Goal: Task Accomplishment & Management: Manage account settings

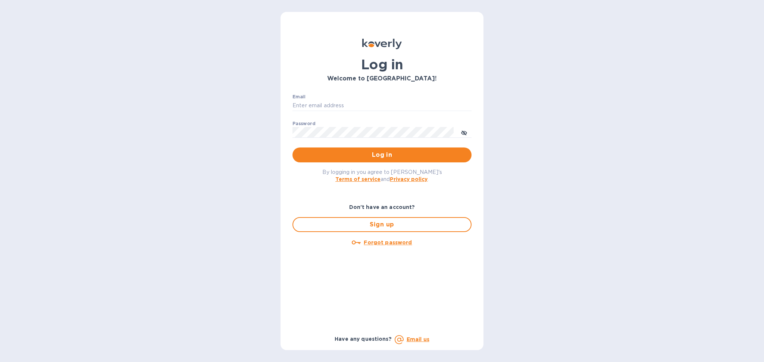
click at [393, 98] on div "Email ​" at bounding box center [381, 107] width 179 height 27
click at [384, 106] on input "Email" at bounding box center [381, 105] width 179 height 11
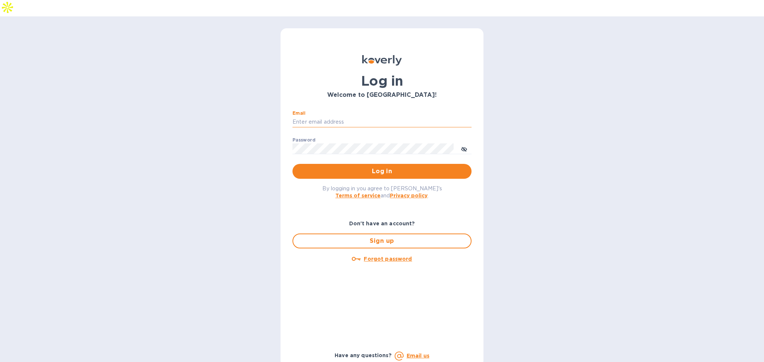
type input "[PERSON_NAME][EMAIL_ADDRESS][DOMAIN_NAME]"
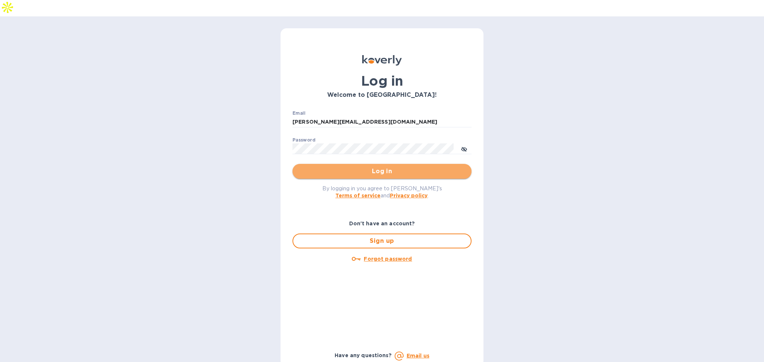
click at [383, 167] on span "Log in" at bounding box center [381, 171] width 167 height 9
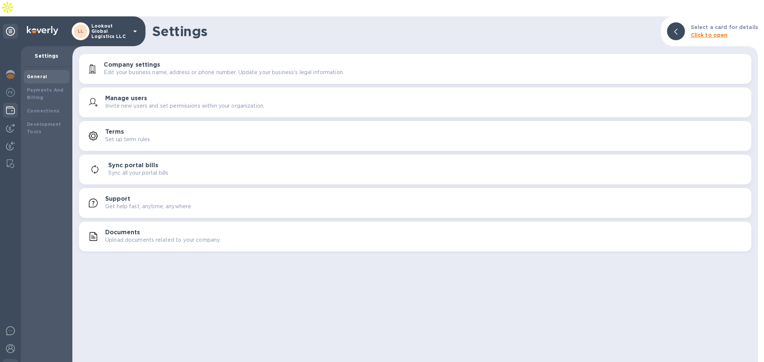
click at [14, 103] on div at bounding box center [10, 111] width 15 height 16
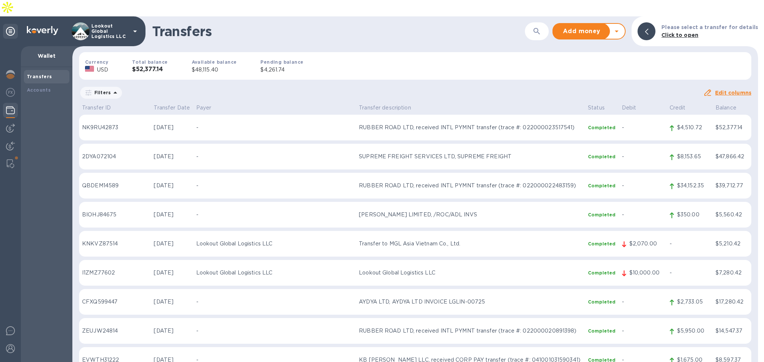
click at [621, 27] on icon at bounding box center [616, 31] width 9 height 9
click at [597, 63] on b "Withdraw money" at bounding box center [589, 66] width 48 height 6
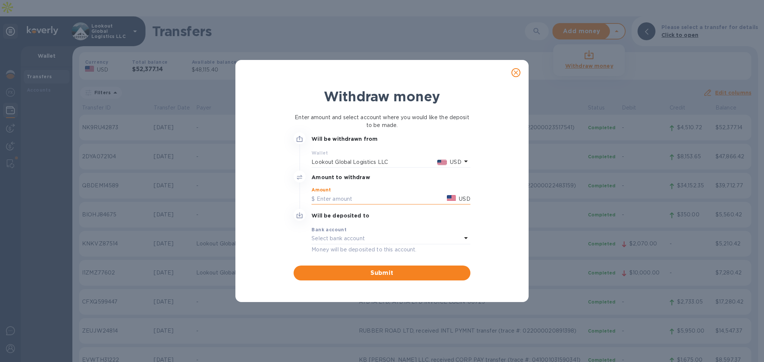
click at [353, 200] on input "text" at bounding box center [377, 198] width 132 height 11
type input "48,000"
click at [359, 241] on p "Select bank account" at bounding box center [337, 239] width 53 height 8
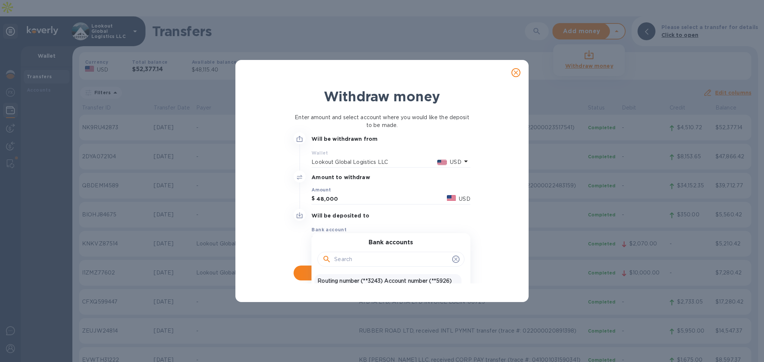
click at [368, 277] on div "Routing number (**3243) Account number (**5926) USD United States Dollar" at bounding box center [387, 285] width 147 height 22
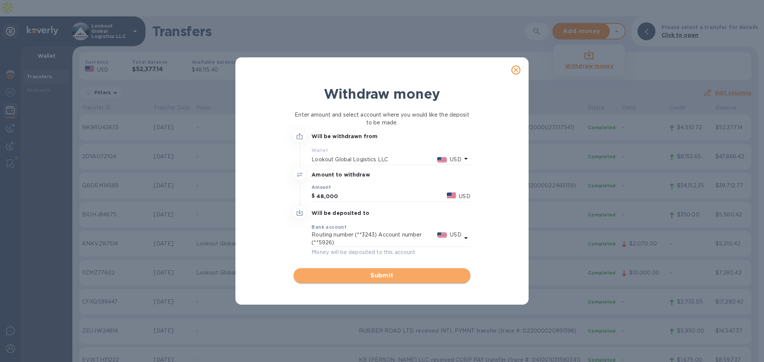
click at [377, 270] on button "Submit" at bounding box center [381, 275] width 176 height 15
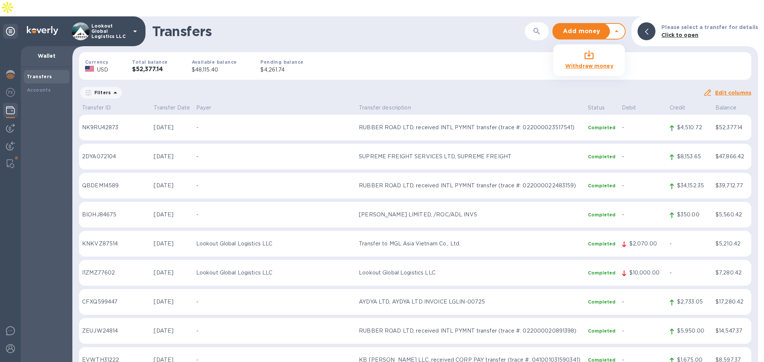
click at [591, 63] on b "Withdraw money" at bounding box center [589, 66] width 48 height 6
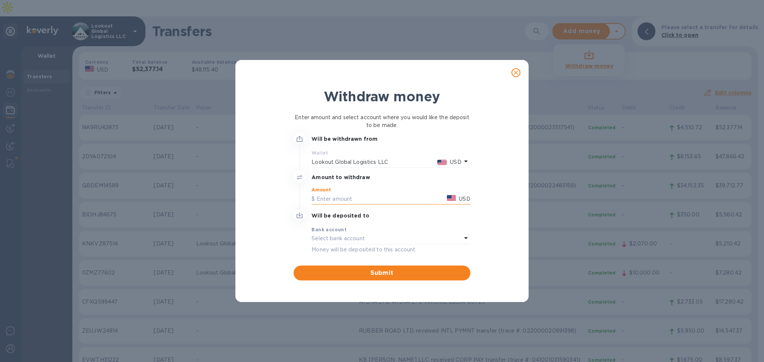
click at [352, 195] on input "text" at bounding box center [377, 198] width 132 height 11
type input "48,000"
click at [399, 245] on div "Money will be deposited to this account." at bounding box center [390, 249] width 158 height 9
click at [385, 244] on div "Bank account Select bank account" at bounding box center [390, 235] width 158 height 19
click at [454, 239] on div "Select bank account" at bounding box center [386, 239] width 150 height 10
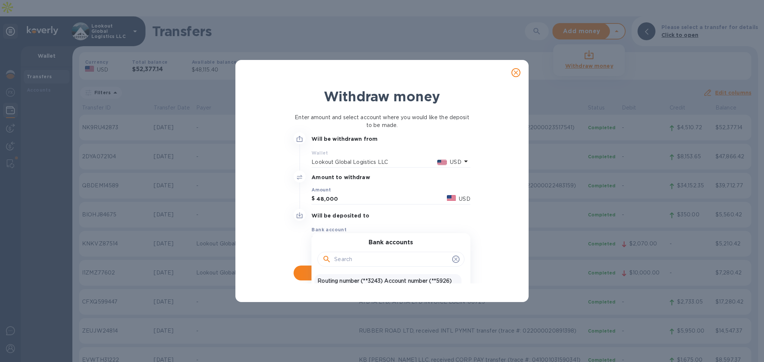
click at [388, 278] on p "Routing number (**3243) Account number (**5926)" at bounding box center [387, 281] width 141 height 8
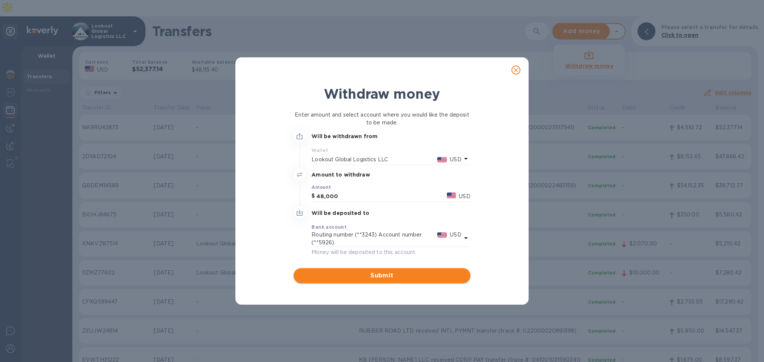
click at [382, 274] on span "Submit" at bounding box center [381, 275] width 164 height 9
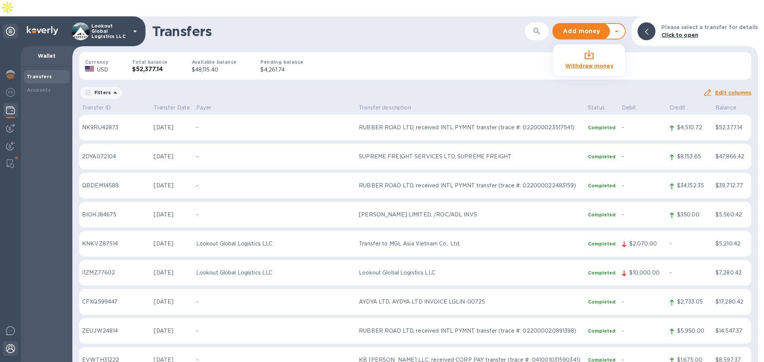
click at [11, 344] on img at bounding box center [10, 348] width 9 height 9
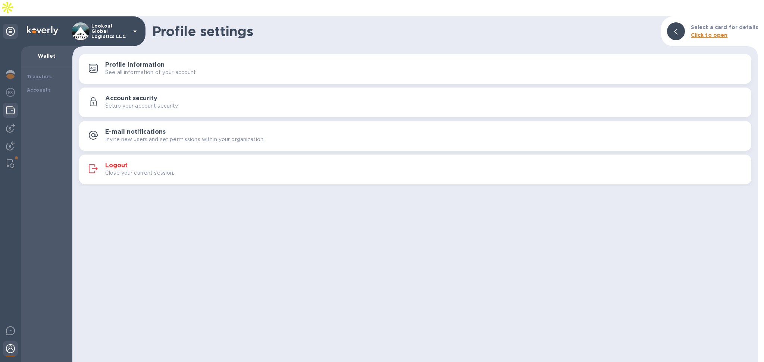
click at [138, 169] on p "Close your current session." at bounding box center [139, 173] width 69 height 8
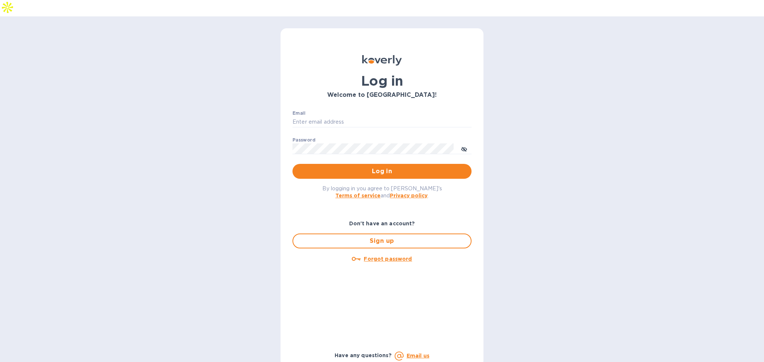
click at [346, 129] on p "​" at bounding box center [381, 133] width 179 height 9
click at [356, 117] on input "Email" at bounding box center [381, 122] width 179 height 11
type input "[PERSON_NAME][EMAIL_ADDRESS][DOMAIN_NAME]"
click at [372, 167] on span "Log in" at bounding box center [381, 171] width 167 height 9
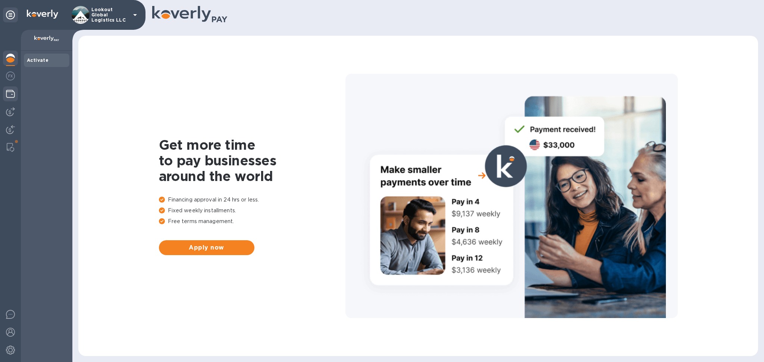
click at [3, 94] on div at bounding box center [10, 94] width 15 height 16
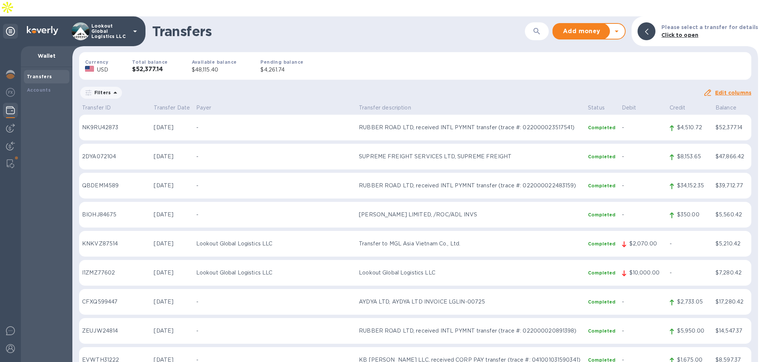
click at [621, 27] on icon at bounding box center [616, 31] width 9 height 9
click at [593, 63] on b "Withdraw money" at bounding box center [589, 66] width 48 height 6
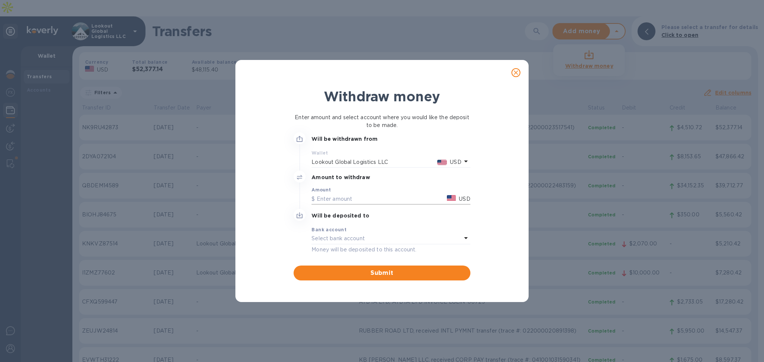
click at [351, 202] on input "text" at bounding box center [377, 198] width 132 height 11
type input "48,000"
click at [380, 231] on div "Bank account" at bounding box center [390, 230] width 158 height 8
click at [463, 239] on icon at bounding box center [465, 238] width 9 height 9
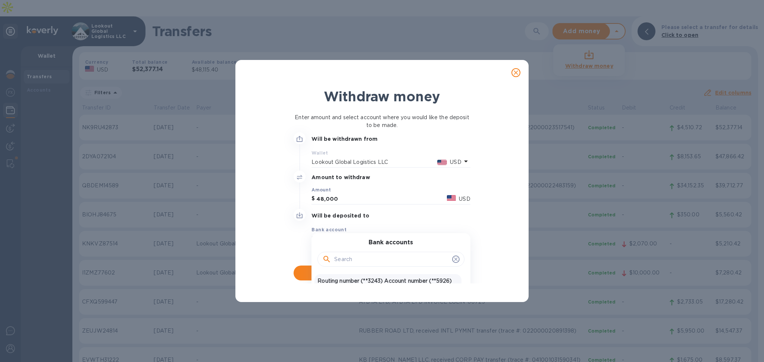
click at [382, 282] on p "Routing number (**3243) Account number (**5926)" at bounding box center [387, 281] width 141 height 8
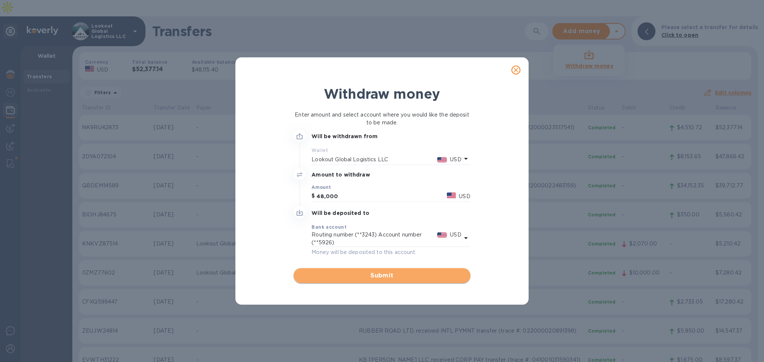
click at [377, 276] on span "Submit" at bounding box center [381, 275] width 164 height 9
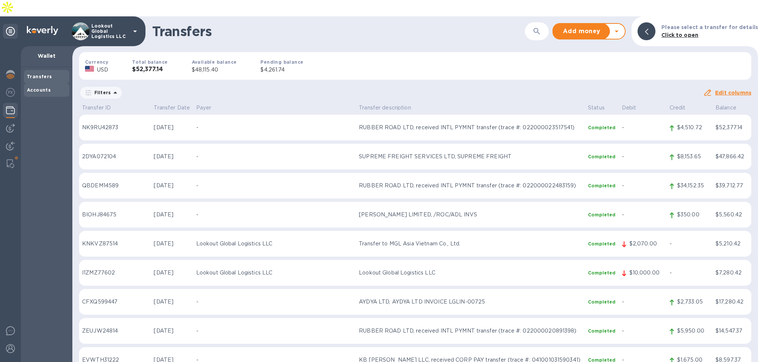
click at [49, 87] on b "Accounts" at bounding box center [39, 90] width 24 height 6
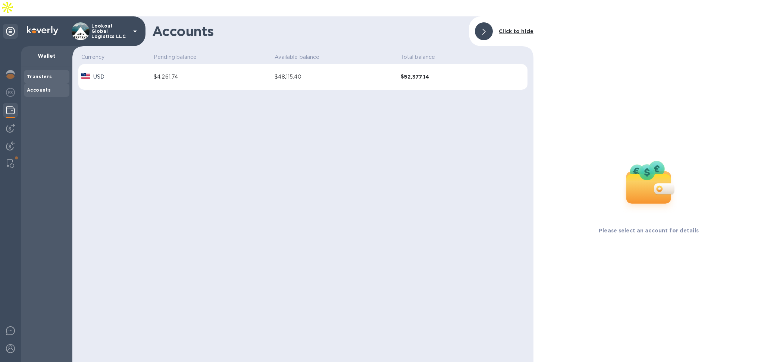
click at [32, 74] on b "Transfers" at bounding box center [39, 77] width 25 height 6
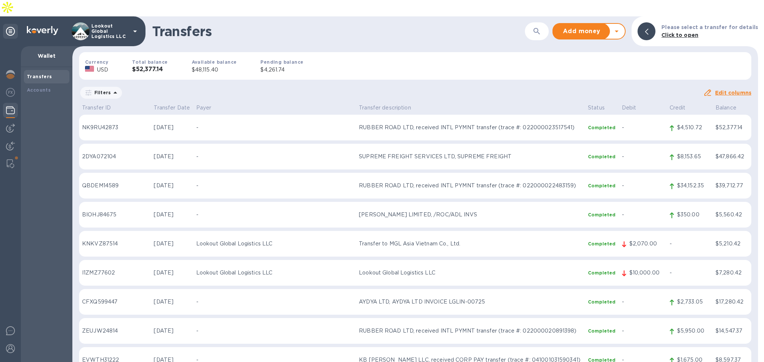
click at [616, 24] on div "Add money Withdraw money" at bounding box center [584, 31] width 63 height 15
click at [618, 31] on icon at bounding box center [616, 32] width 4 height 2
click at [604, 63] on b "Withdraw money" at bounding box center [589, 66] width 48 height 6
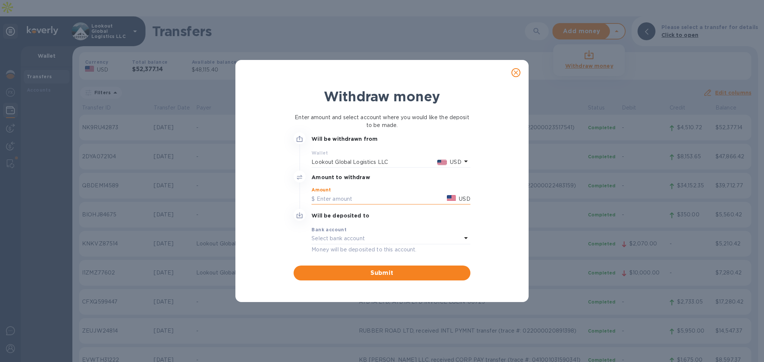
click at [335, 195] on input "text" at bounding box center [377, 198] width 132 height 11
type input "48,000"
click at [368, 230] on div "Bank account" at bounding box center [390, 230] width 158 height 8
click at [457, 232] on div "Bank account" at bounding box center [390, 230] width 158 height 8
click at [462, 241] on icon at bounding box center [465, 238] width 9 height 9
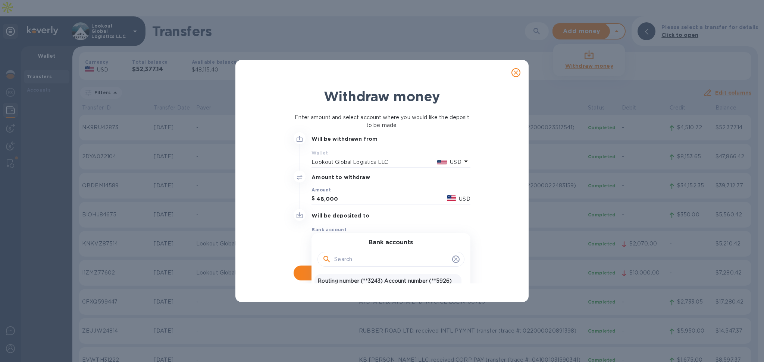
click at [359, 278] on p "Routing number (**3243) Account number (**5926)" at bounding box center [387, 281] width 141 height 8
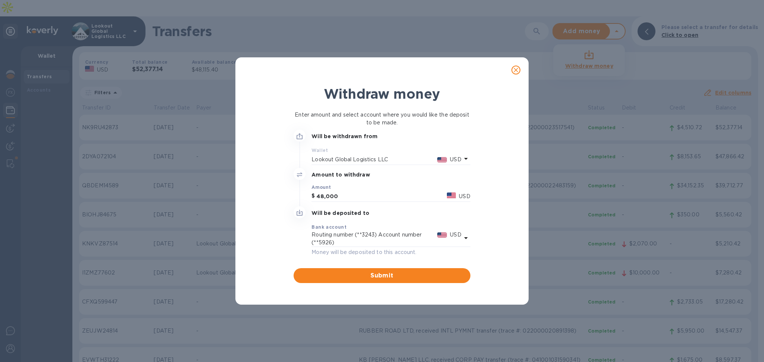
click at [383, 274] on span "Submit" at bounding box center [381, 275] width 164 height 9
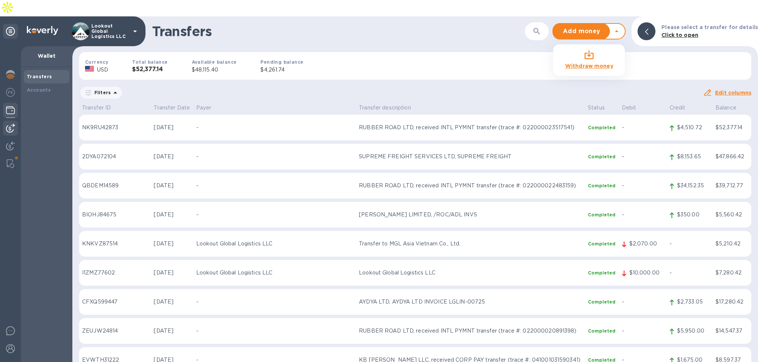
click at [13, 124] on img at bounding box center [10, 128] width 9 height 9
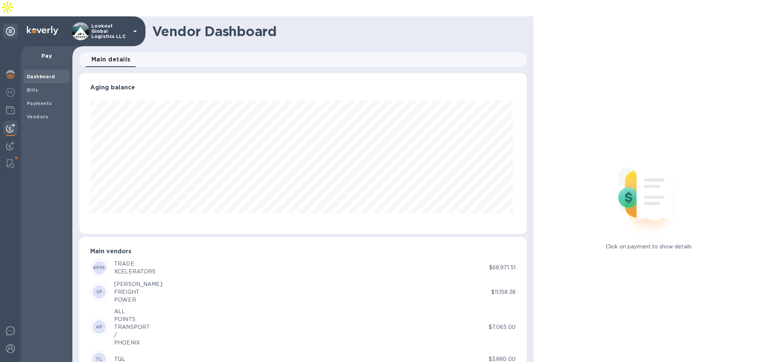
scroll to position [161, 444]
click at [37, 101] on b "Payments" at bounding box center [39, 104] width 25 height 6
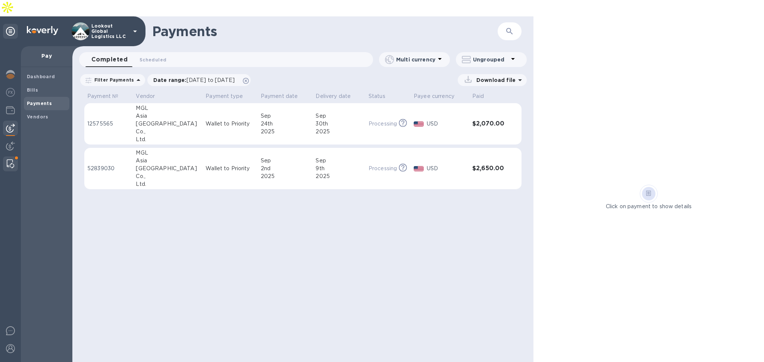
click at [13, 160] on img at bounding box center [10, 164] width 7 height 9
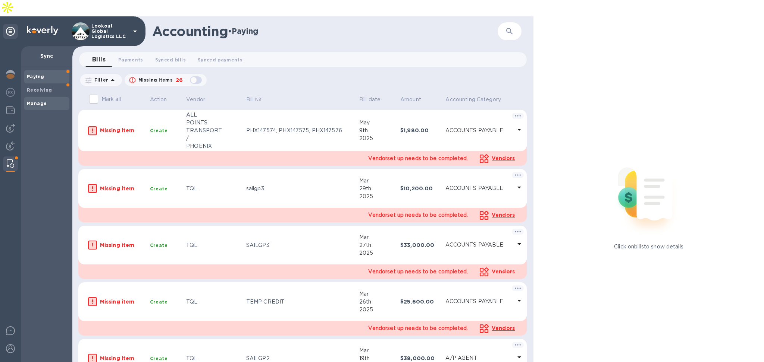
click at [38, 97] on div "Manage" at bounding box center [46, 103] width 45 height 13
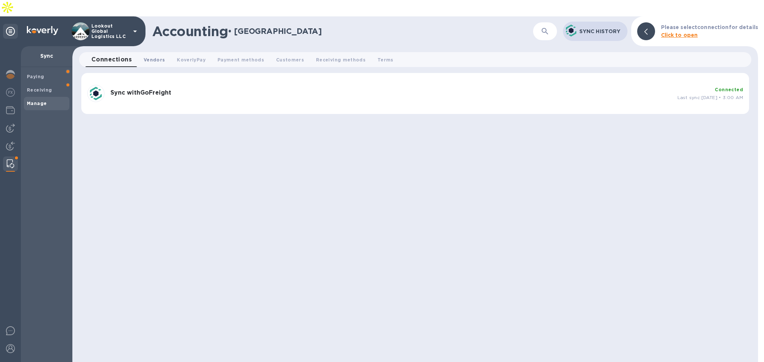
click at [155, 56] on span "Vendors 0" at bounding box center [154, 60] width 21 height 8
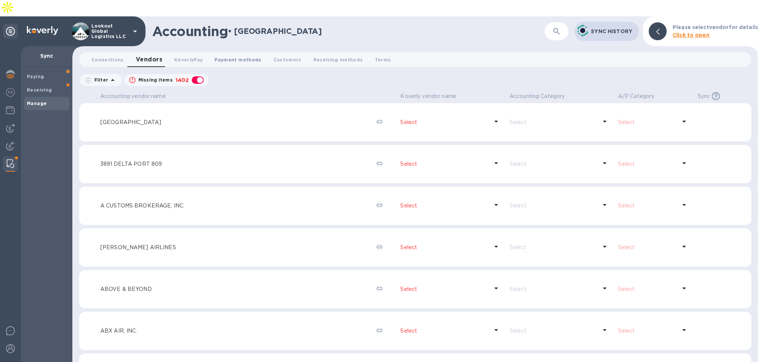
click at [248, 56] on span "Payment methods 0" at bounding box center [237, 60] width 47 height 8
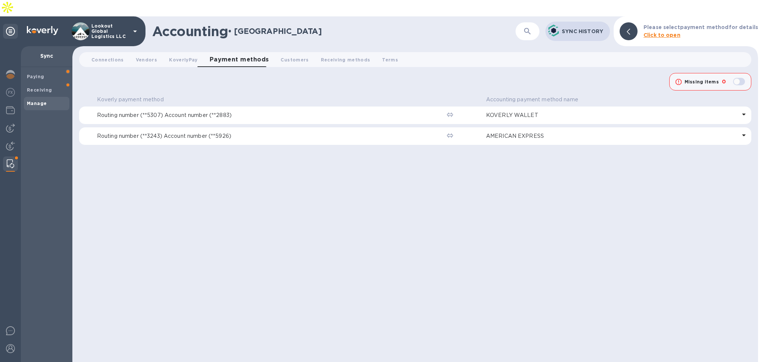
click at [234, 132] on p "Routing number (**3243) Account number (**5926)" at bounding box center [269, 136] width 344 height 8
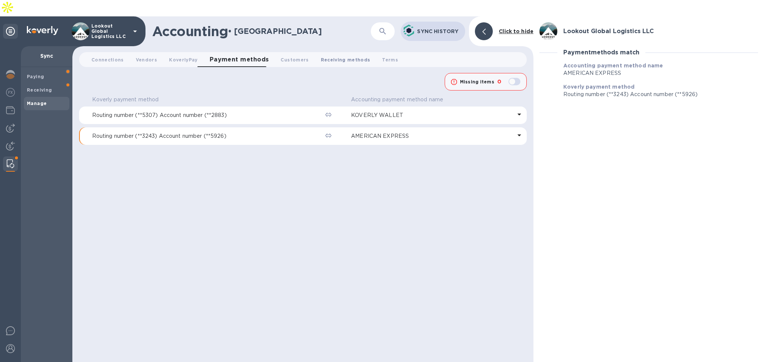
click at [321, 56] on span "Receiving methods 0" at bounding box center [346, 60] width 50 height 8
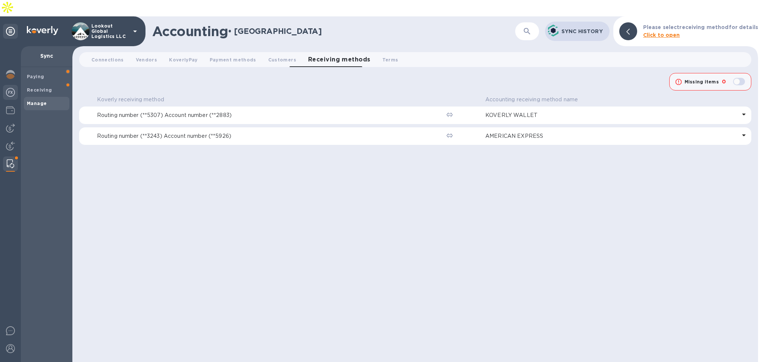
click at [10, 88] on img at bounding box center [10, 92] width 9 height 9
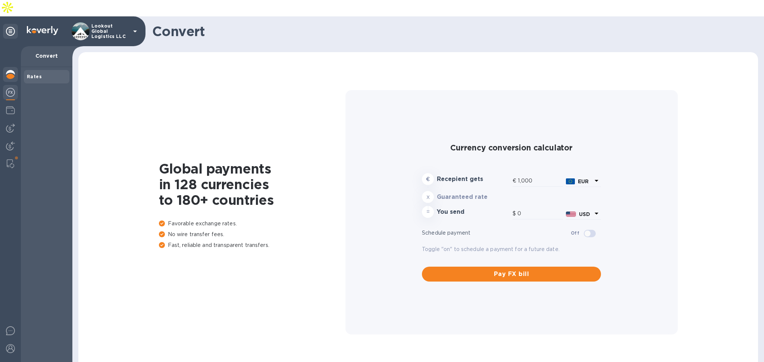
click at [16, 67] on div at bounding box center [10, 75] width 15 height 16
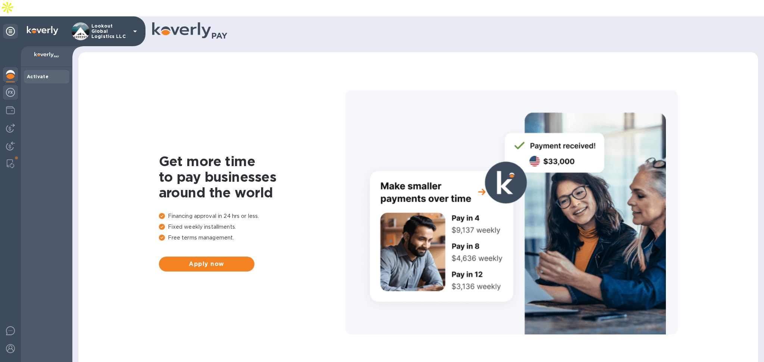
click at [9, 88] on img at bounding box center [10, 92] width 9 height 9
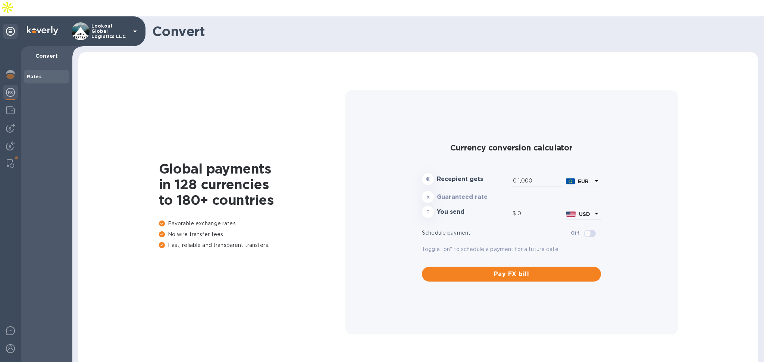
type input "1,178.78"
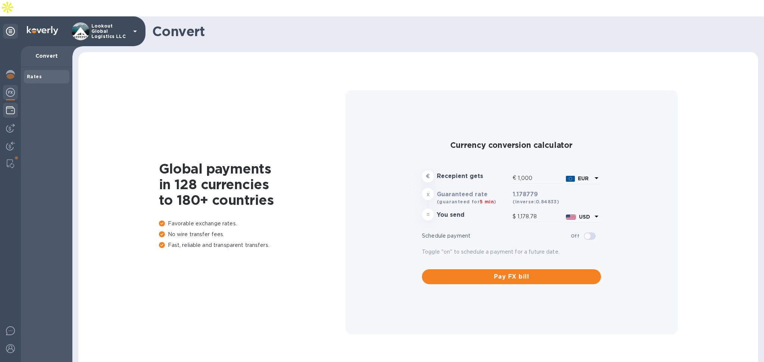
click at [16, 103] on div at bounding box center [10, 111] width 15 height 16
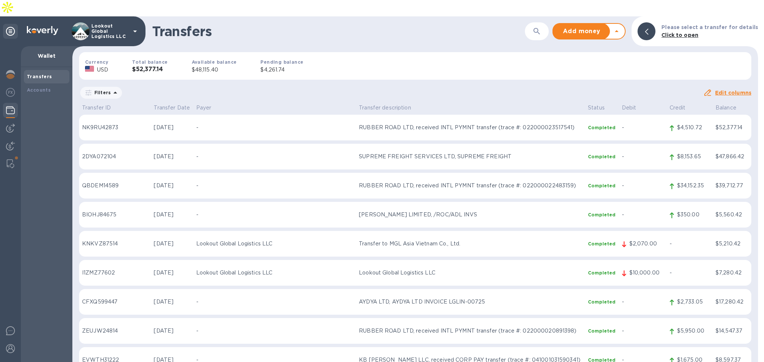
click at [621, 27] on icon at bounding box center [616, 31] width 9 height 9
click at [580, 50] on b "Withdraw money" at bounding box center [589, 47] width 48 height 6
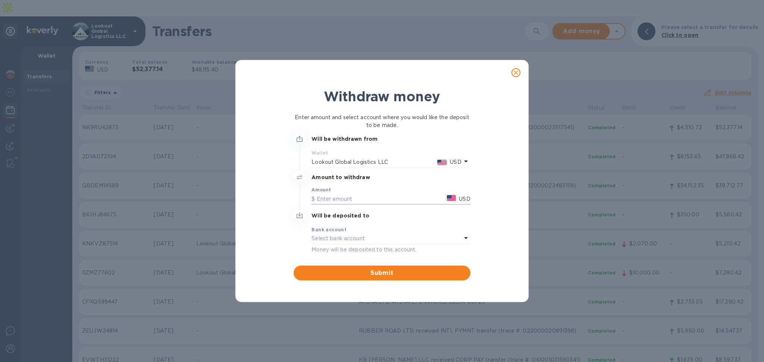
click at [359, 200] on input "text" at bounding box center [377, 198] width 132 height 11
type input "48,000"
click at [360, 239] on p "Select bank account" at bounding box center [337, 239] width 53 height 8
click at [436, 241] on div "Select bank account" at bounding box center [386, 239] width 150 height 10
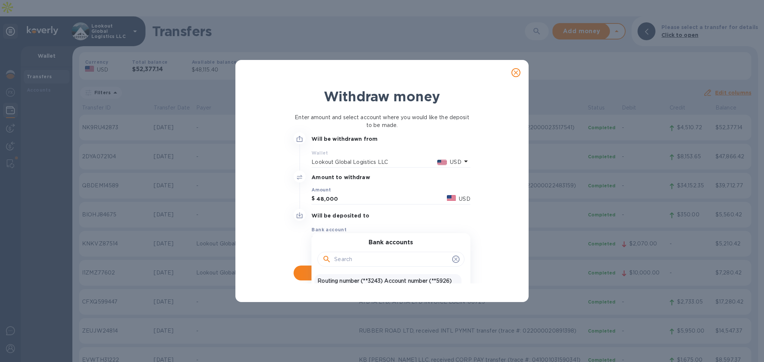
click at [364, 281] on p "Routing number (**3243) Account number (**5926)" at bounding box center [387, 281] width 141 height 8
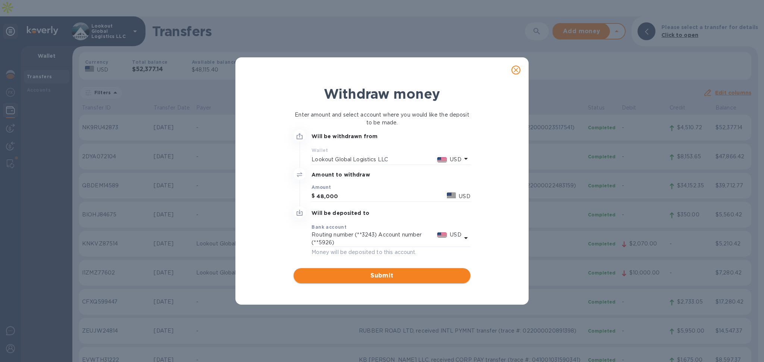
click at [400, 268] on button "Submit" at bounding box center [381, 275] width 176 height 15
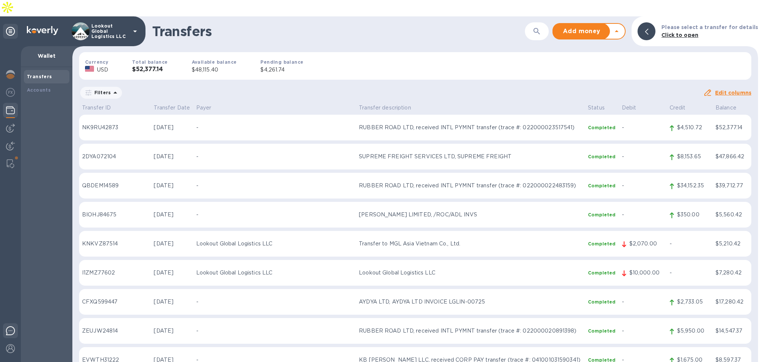
click at [12, 327] on img at bounding box center [10, 331] width 9 height 9
